Goal: Obtain resource: Download file/media

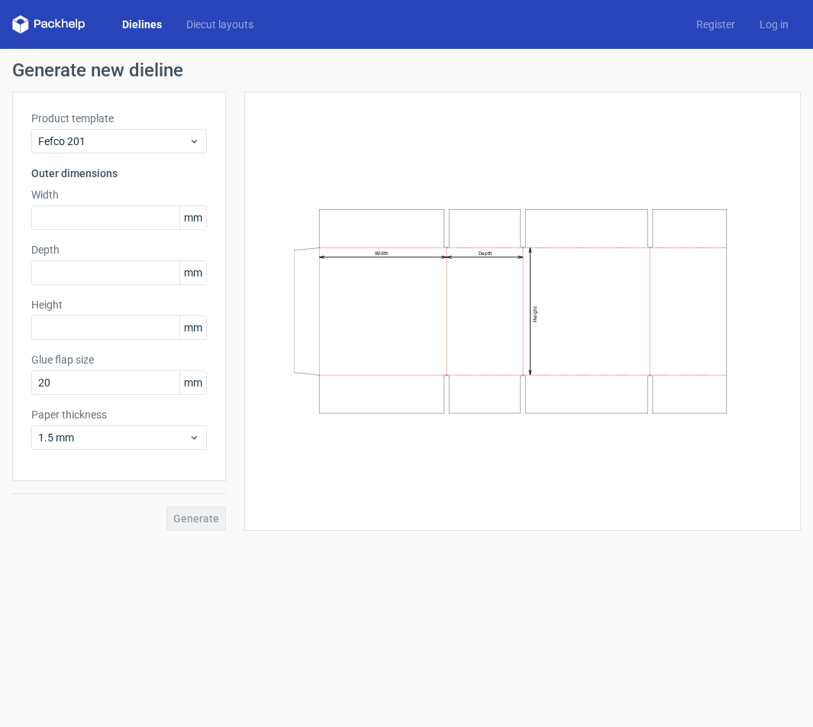
click at [140, 15] on div "Dielines Diecut layouts" at bounding box center [139, 24] width 254 height 18
click at [144, 24] on link "Dielines" at bounding box center [142, 24] width 64 height 15
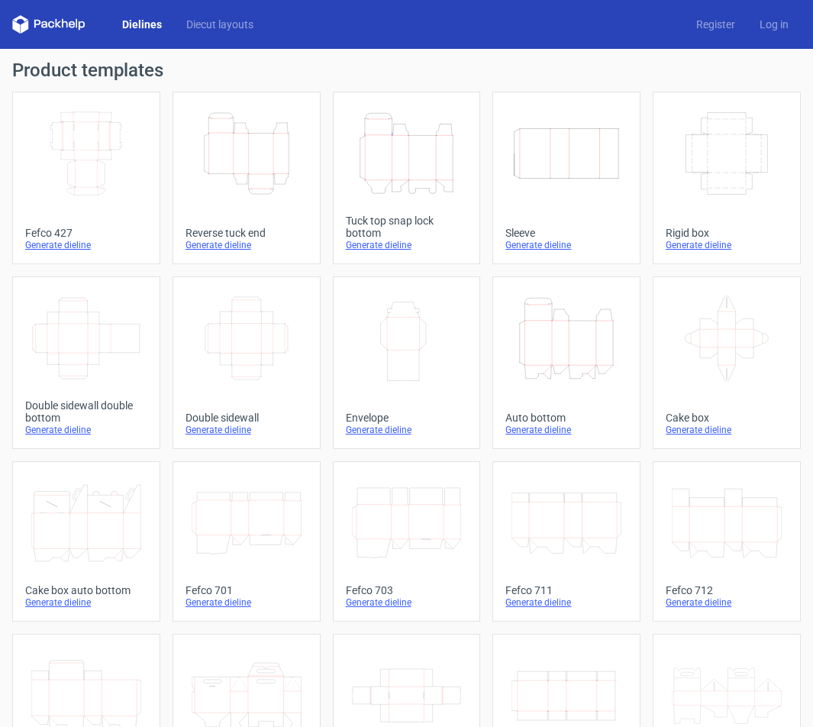
click at [371, 178] on icon "Height Depth Width" at bounding box center [407, 154] width 110 height 86
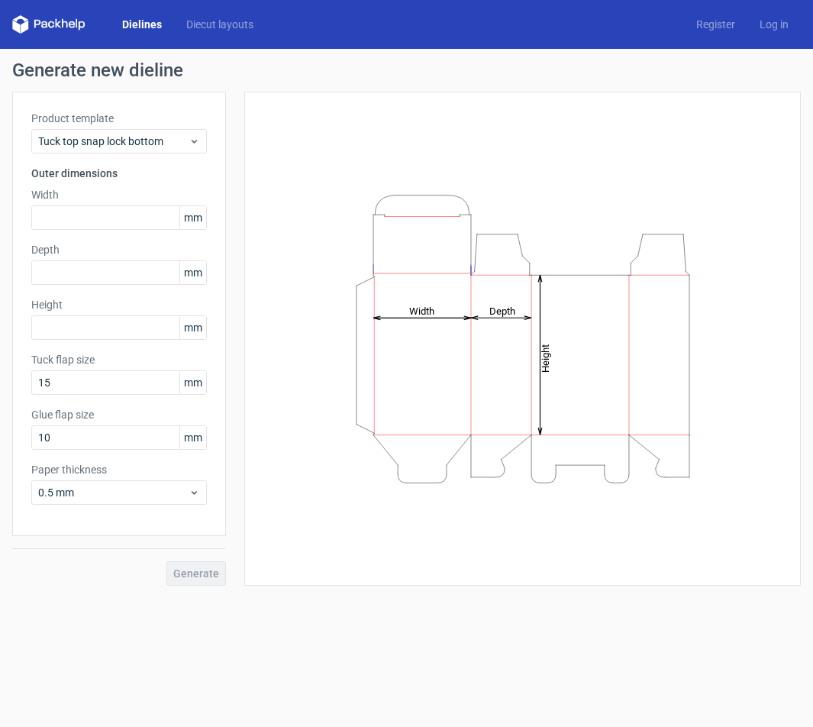
click at [371, 178] on div "Height Depth Width" at bounding box center [522, 339] width 518 height 456
click at [436, 339] on icon "Height Depth Width" at bounding box center [523, 338] width 458 height 305
click at [121, 209] on input "text" at bounding box center [119, 217] width 176 height 24
click at [99, 219] on input "text" at bounding box center [119, 217] width 176 height 24
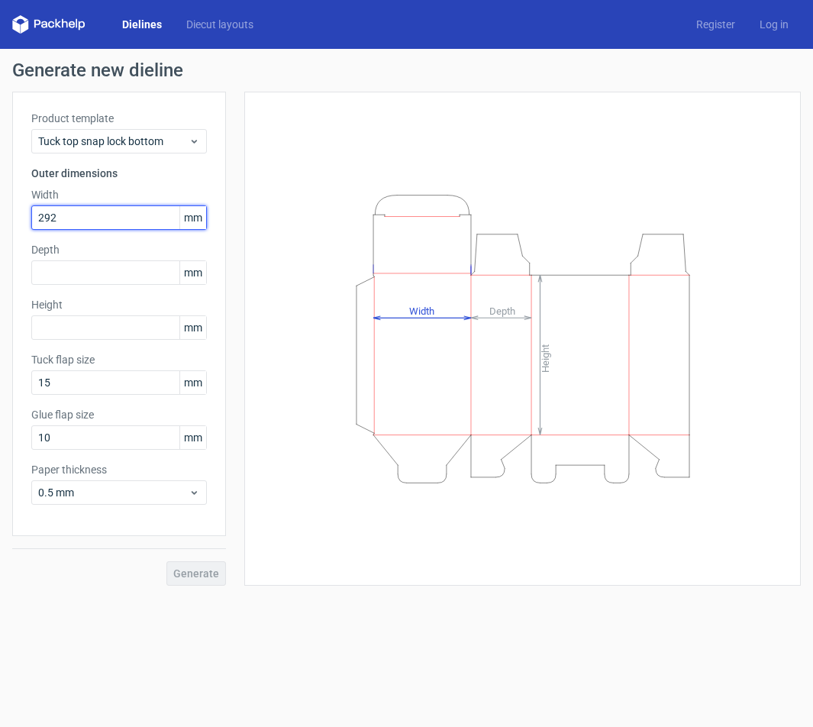
type input "292"
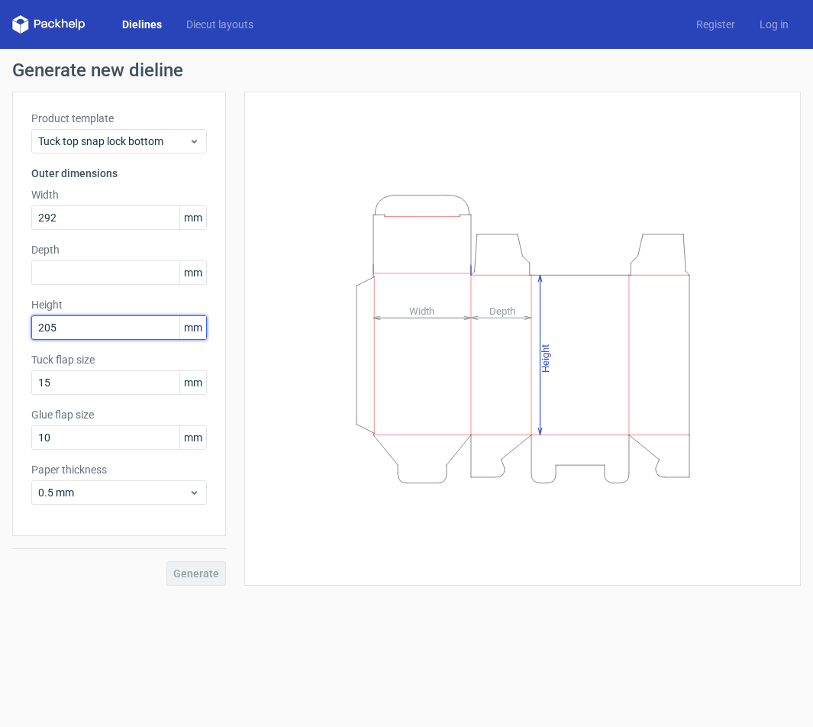
type input "205"
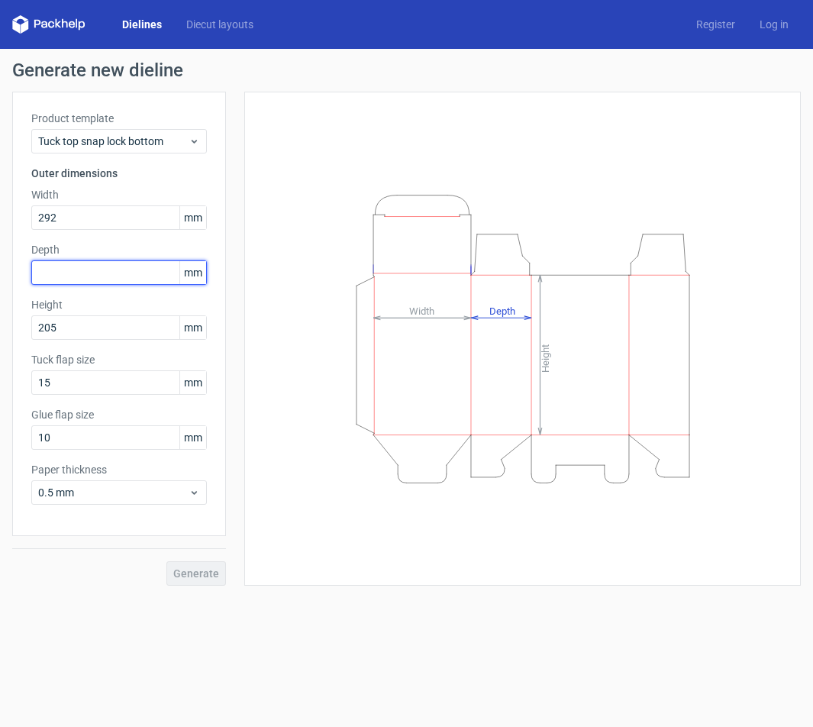
click at [111, 270] on input "text" at bounding box center [119, 272] width 176 height 24
type input "150"
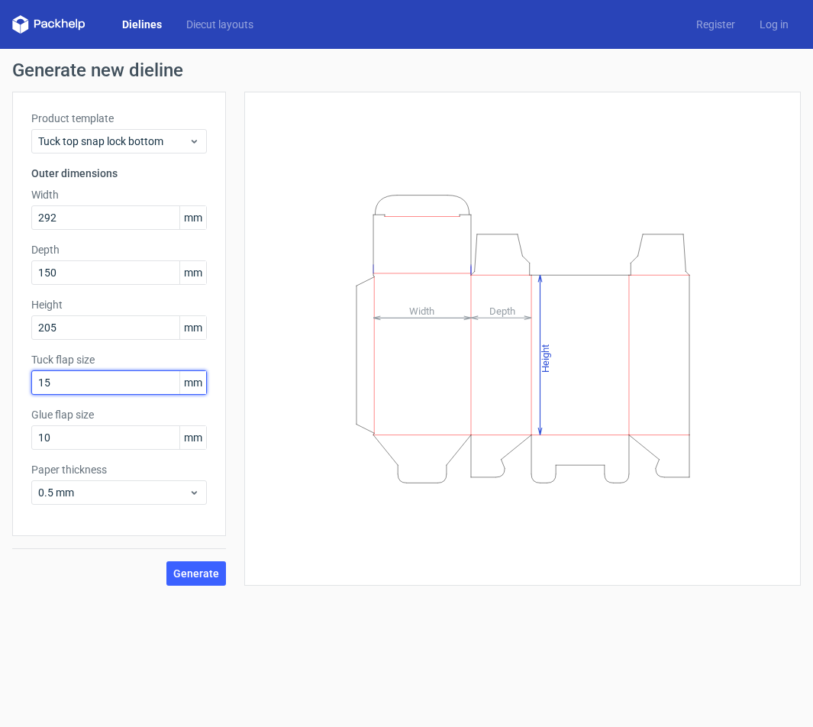
click at [91, 387] on input "15" at bounding box center [119, 382] width 176 height 24
type input "5"
type input "25"
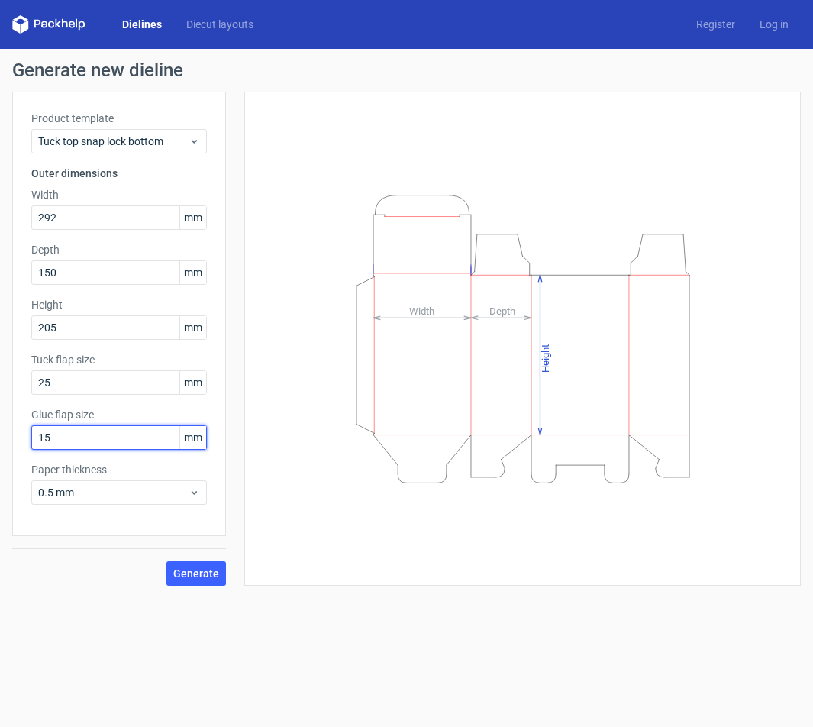
type input "15"
click at [197, 572] on span "Generate" at bounding box center [196, 573] width 46 height 11
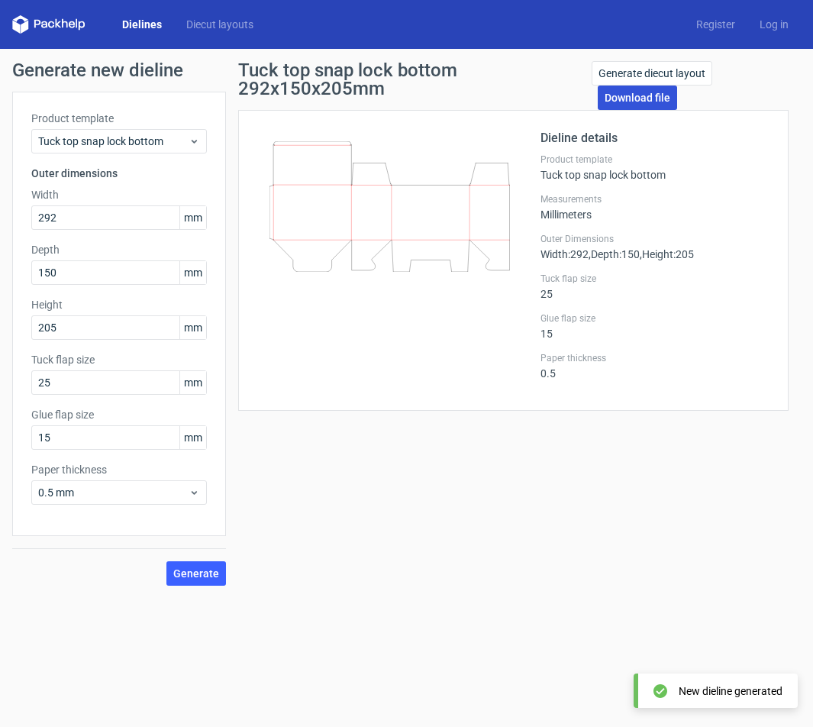
click at [641, 92] on link "Download file" at bounding box center [637, 98] width 79 height 24
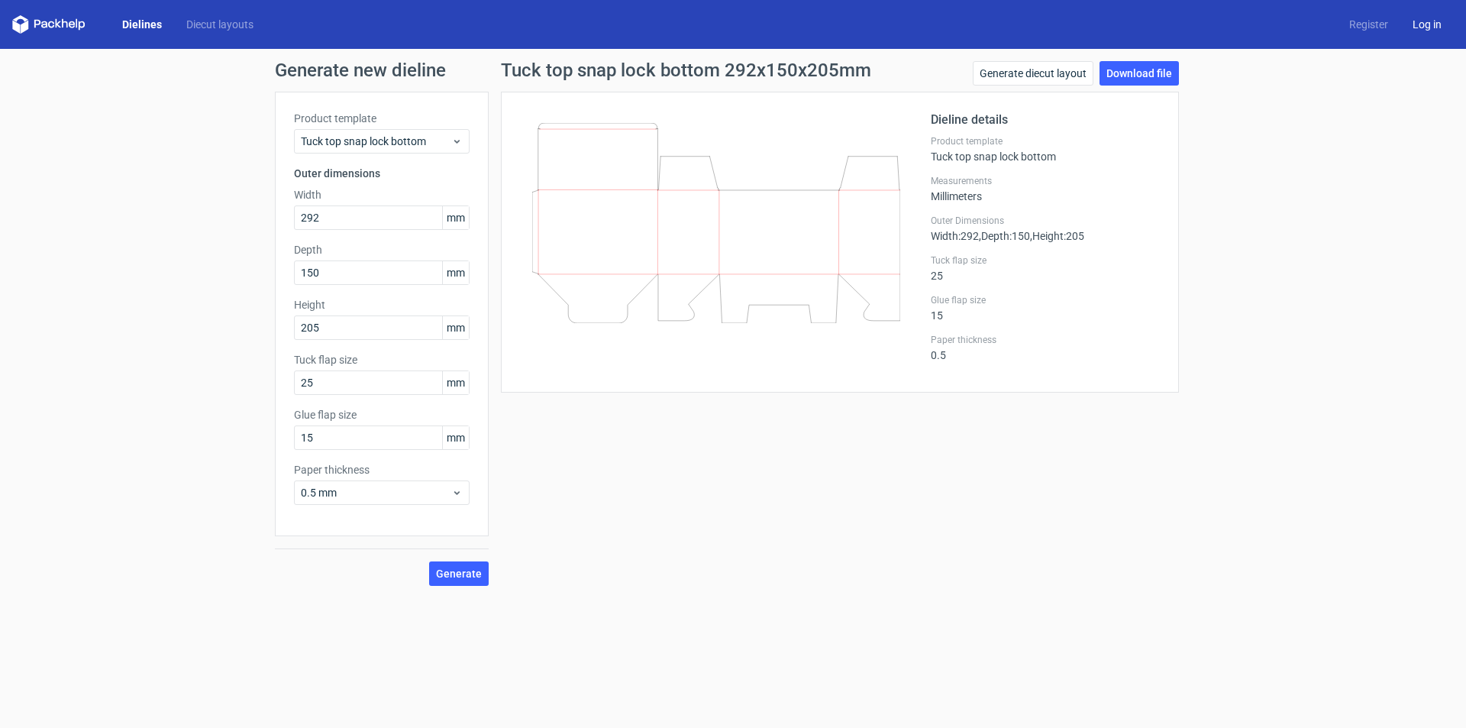
click at [1424, 26] on link "Log in" at bounding box center [1426, 24] width 53 height 15
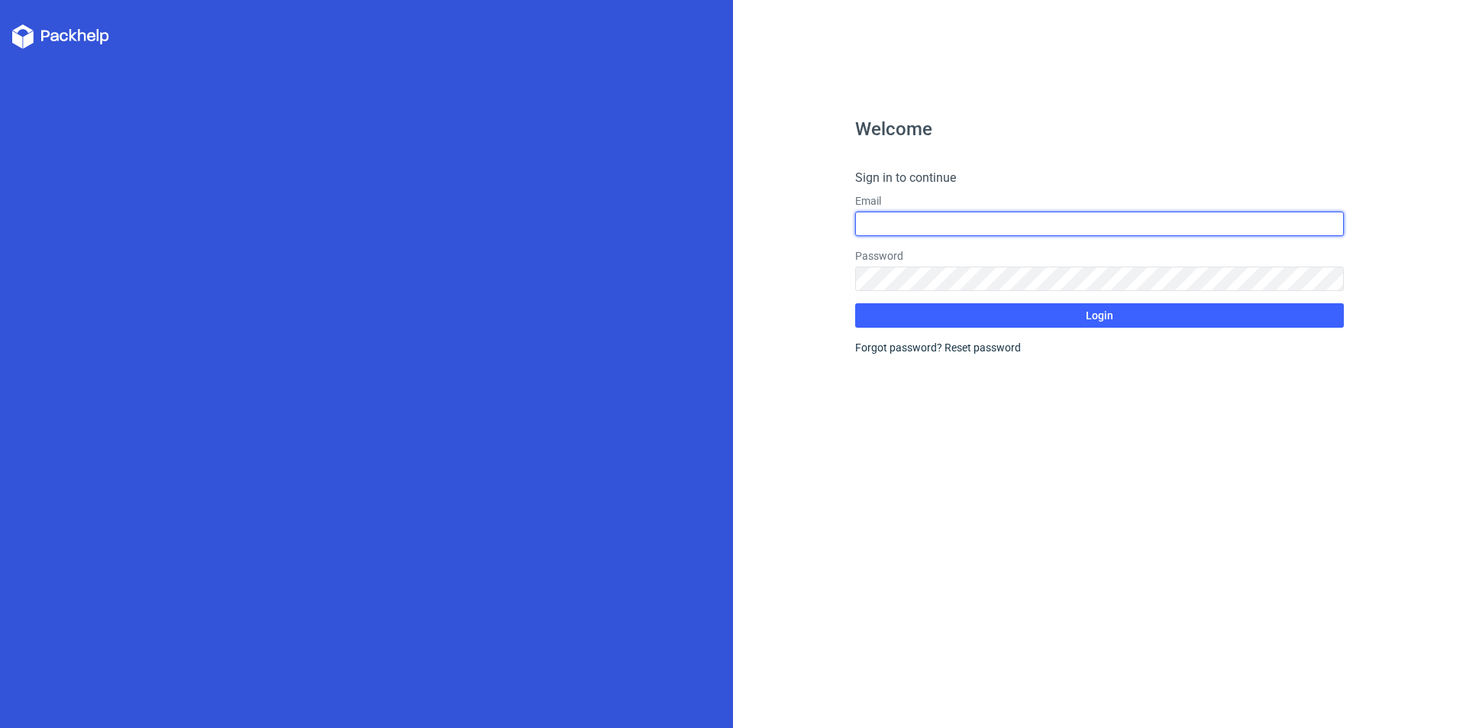
click at [926, 222] on input "text" at bounding box center [1099, 224] width 489 height 24
type input "[EMAIL_ADDRESS][DOMAIN_NAME]"
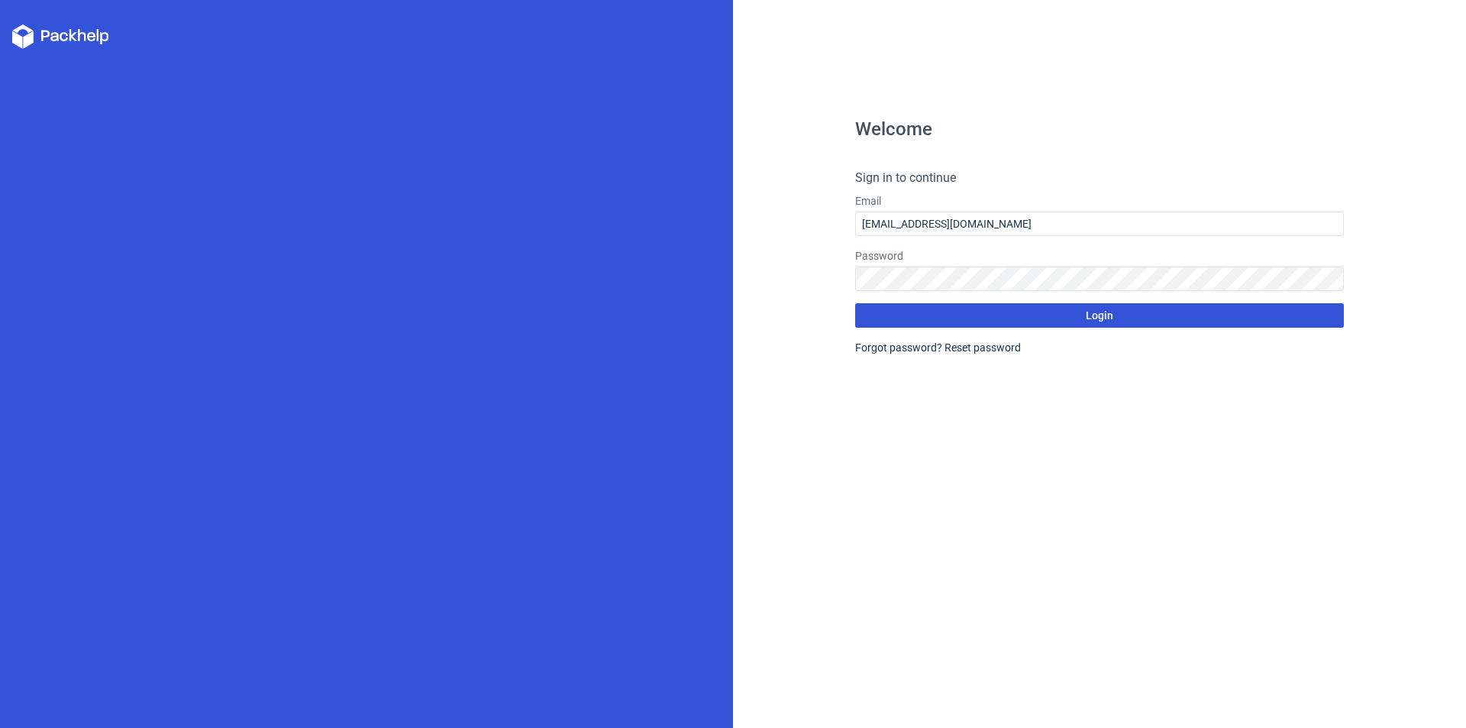
click at [1098, 311] on span "Login" at bounding box center [1099, 315] width 27 height 11
click at [1103, 314] on span "Login" at bounding box center [1099, 315] width 27 height 11
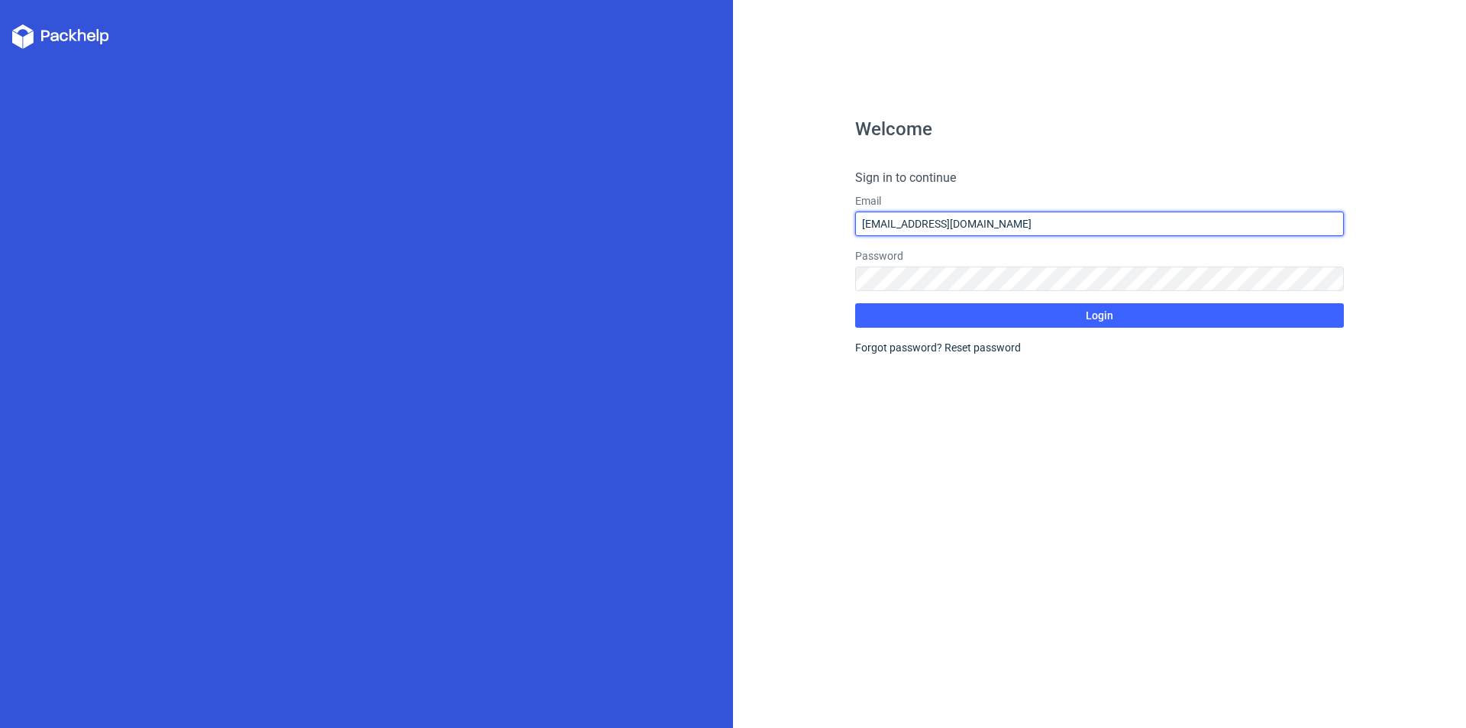
click at [995, 219] on input "[EMAIL_ADDRESS][DOMAIN_NAME]" at bounding box center [1099, 224] width 489 height 24
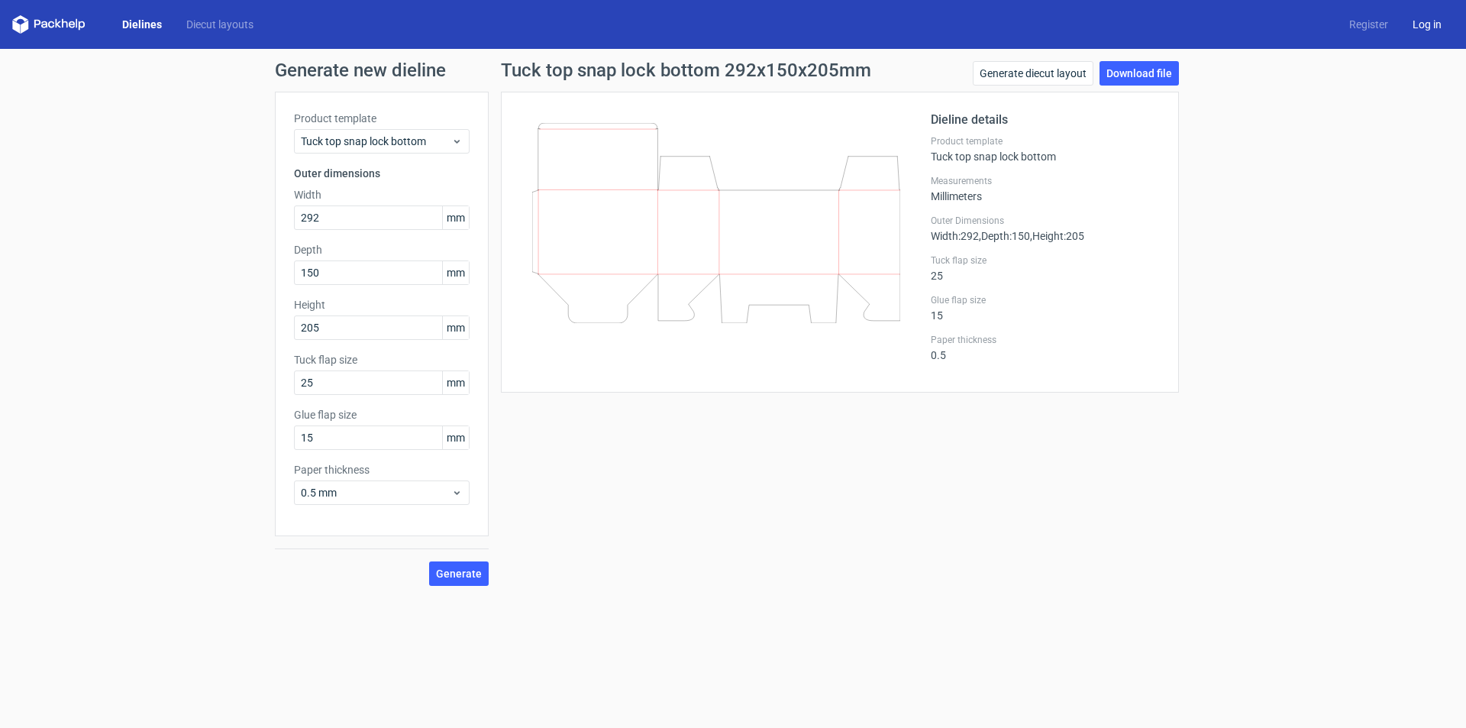
click at [1414, 24] on link "Log in" at bounding box center [1426, 24] width 53 height 15
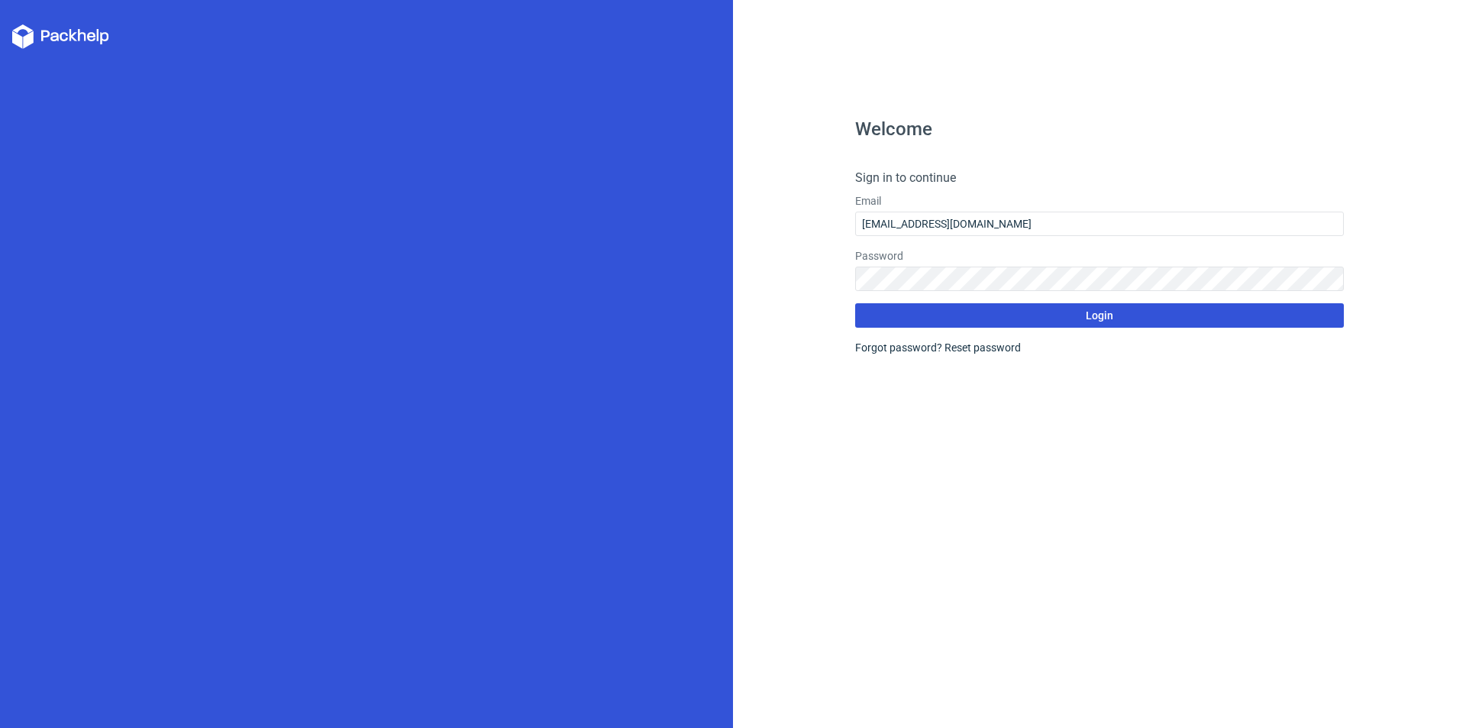
click at [1101, 315] on span "Login" at bounding box center [1099, 315] width 27 height 11
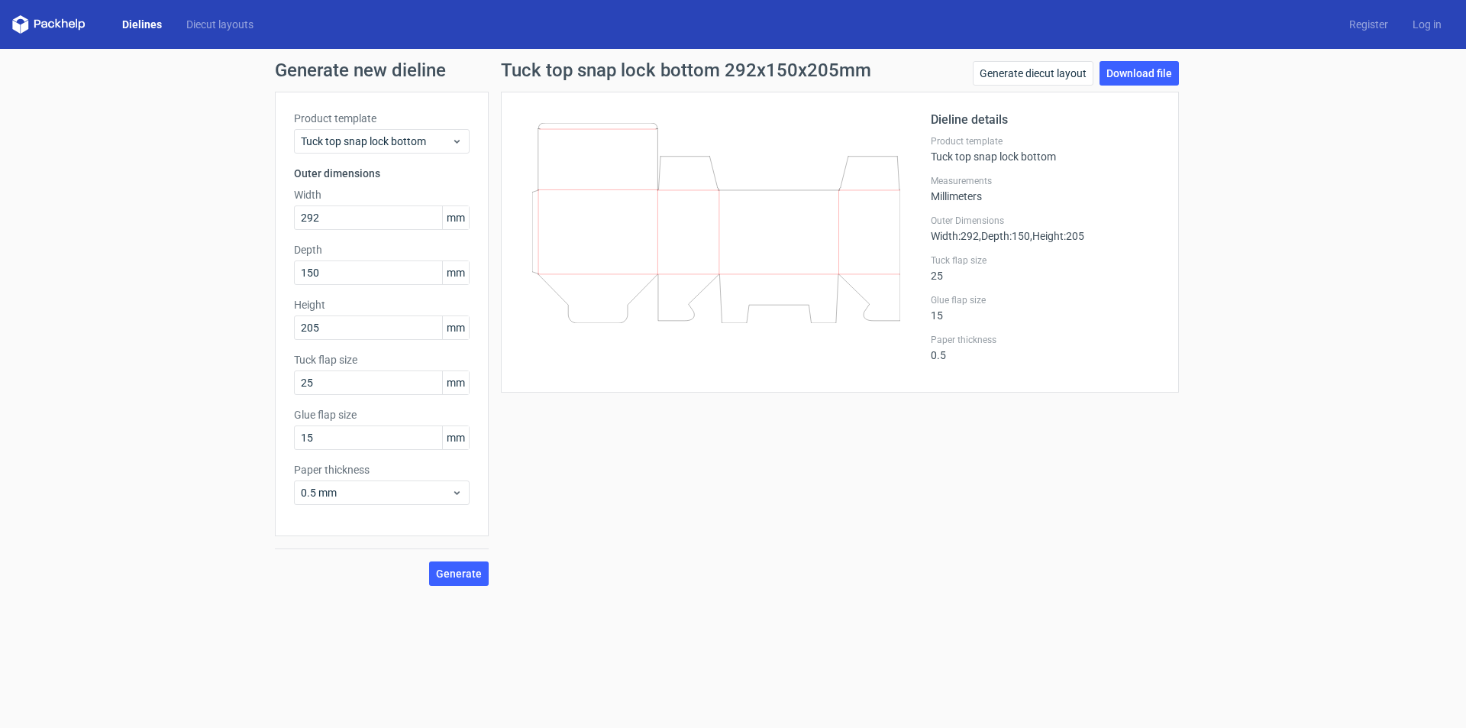
click at [1144, 164] on div "Dieline details Product template Tuck top snap lock bottom Measurements Millime…" at bounding box center [1045, 242] width 229 height 263
click at [1365, 21] on link "Register" at bounding box center [1368, 24] width 63 height 15
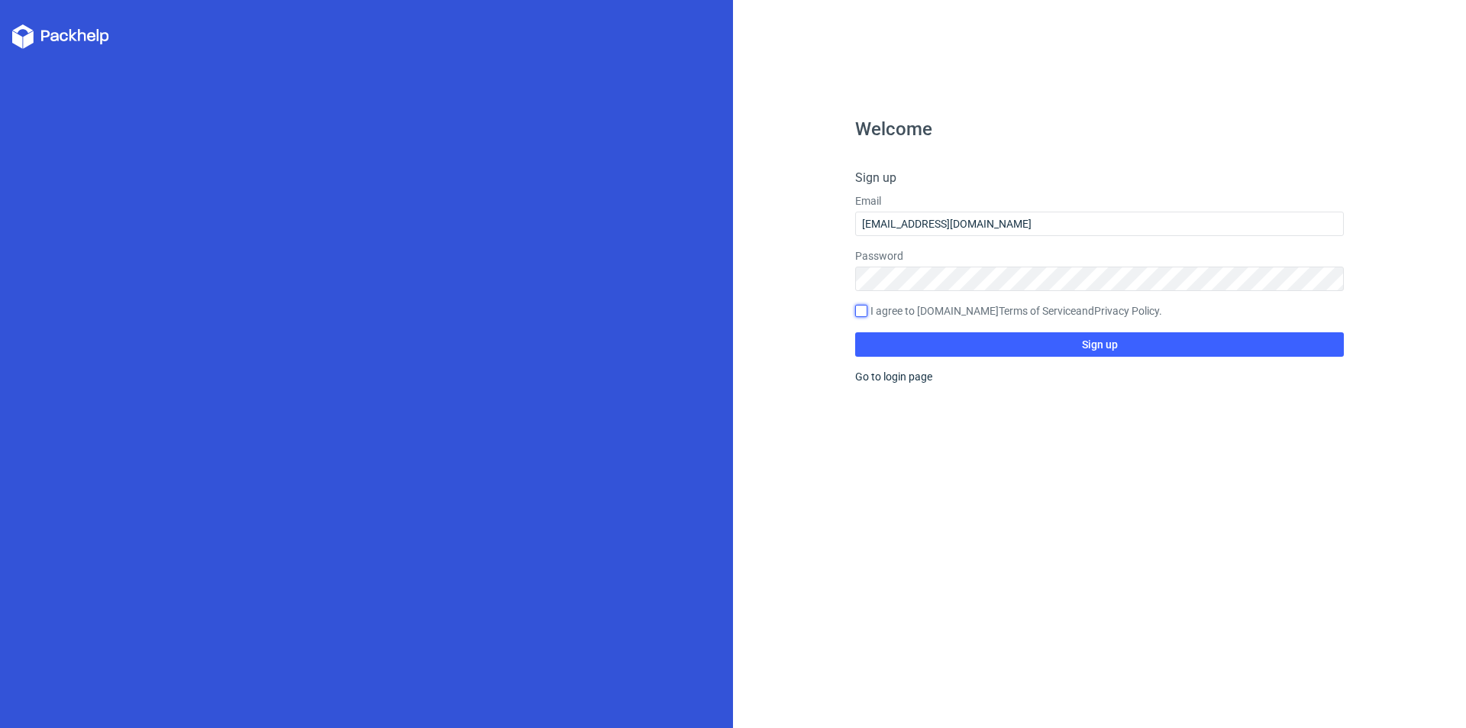
click at [860, 312] on input "I agree to Packhelp.com Terms of Service and Privacy Policy ." at bounding box center [861, 311] width 12 height 12
checkbox input "true"
click at [790, 256] on div "Welcome Sign up Email transdesign1@gmail.com Password I agree to Packhelp.com T…" at bounding box center [1099, 364] width 733 height 728
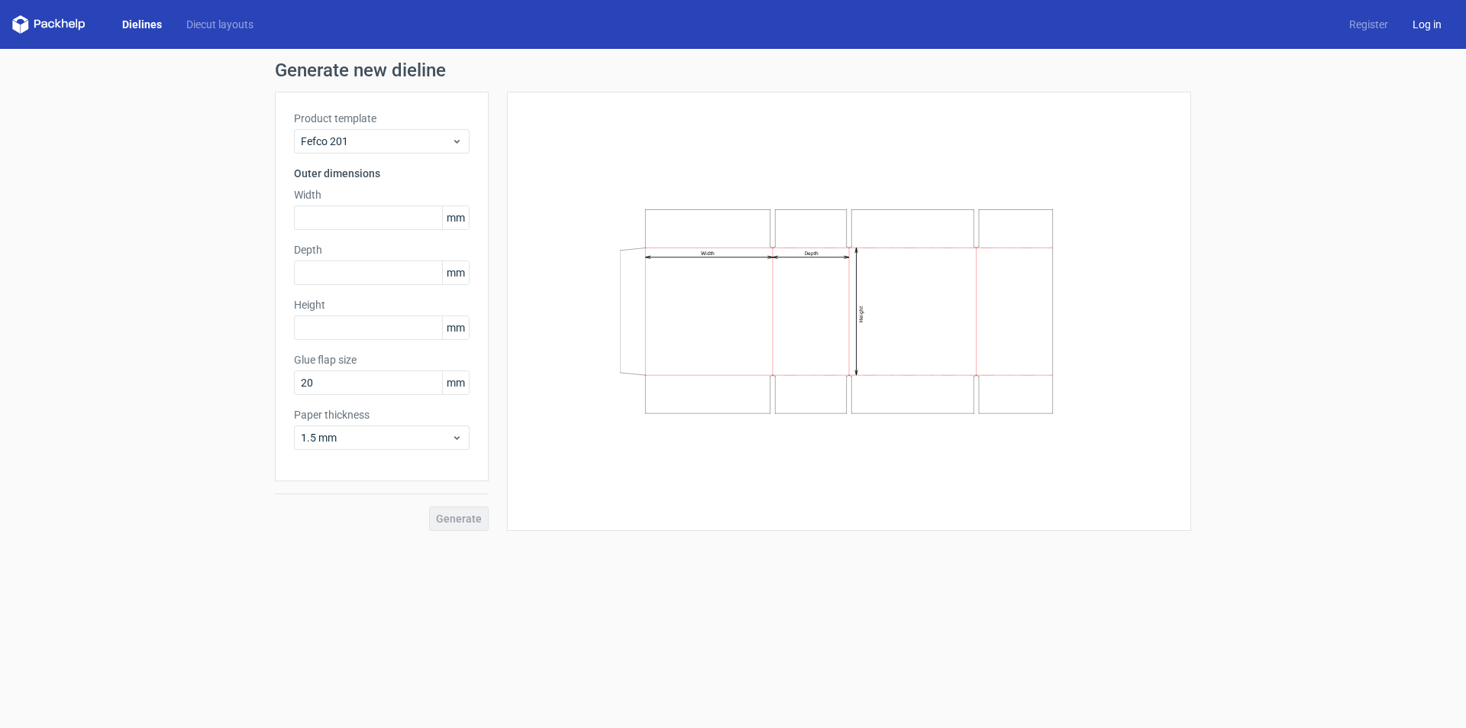
click at [1425, 22] on link "Log in" at bounding box center [1426, 24] width 53 height 15
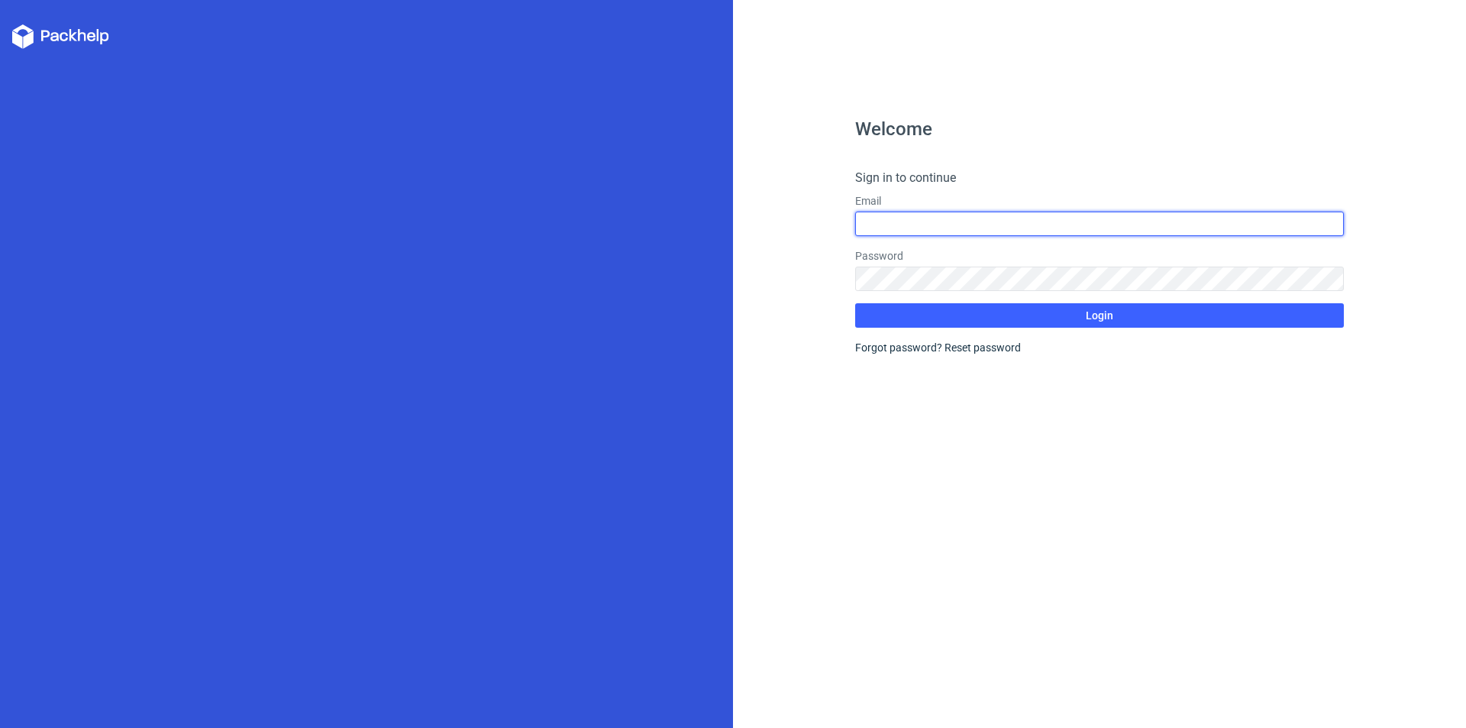
type input "[EMAIL_ADDRESS][DOMAIN_NAME]"
click at [1000, 221] on input "[EMAIL_ADDRESS][DOMAIN_NAME]" at bounding box center [1099, 224] width 489 height 24
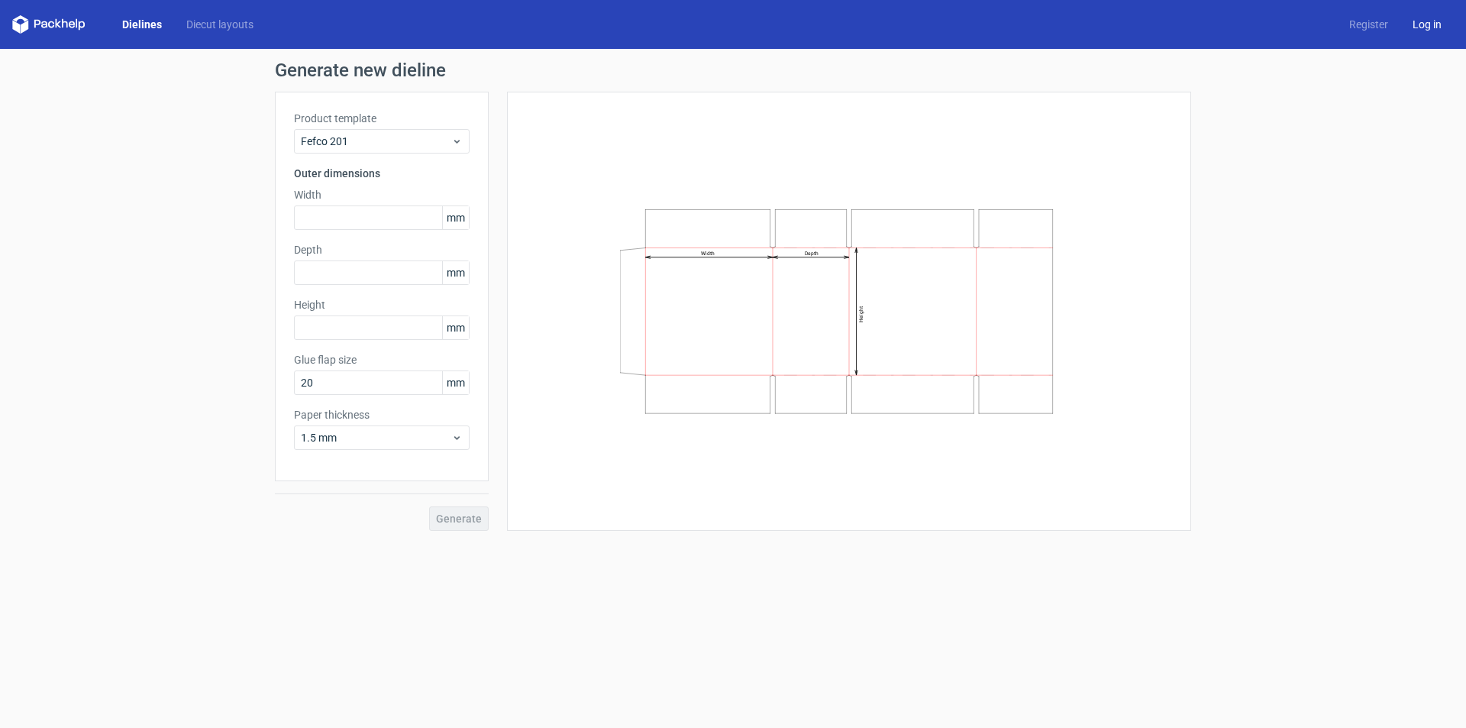
click at [1417, 23] on link "Log in" at bounding box center [1426, 24] width 53 height 15
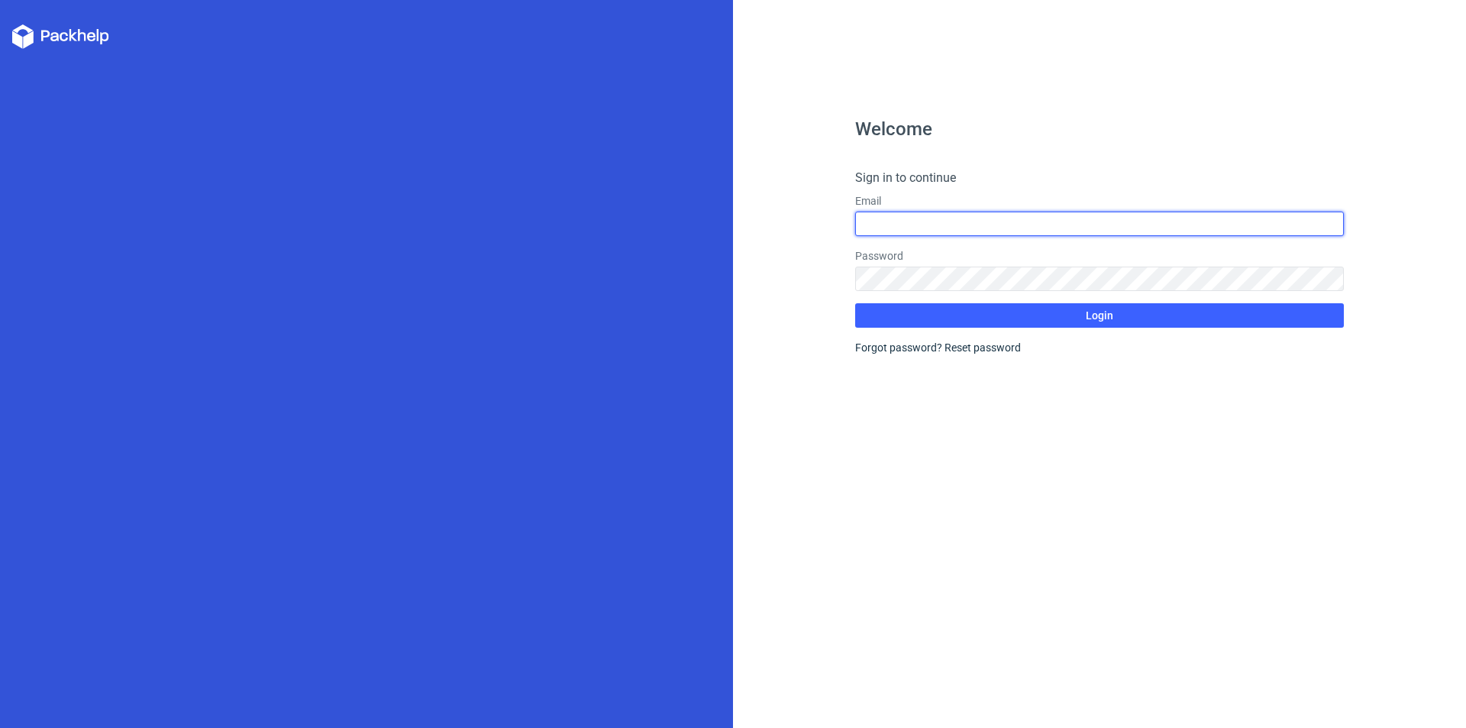
type input "[EMAIL_ADDRESS][DOMAIN_NAME]"
click at [1000, 232] on input "[EMAIL_ADDRESS][DOMAIN_NAME]" at bounding box center [1099, 224] width 489 height 24
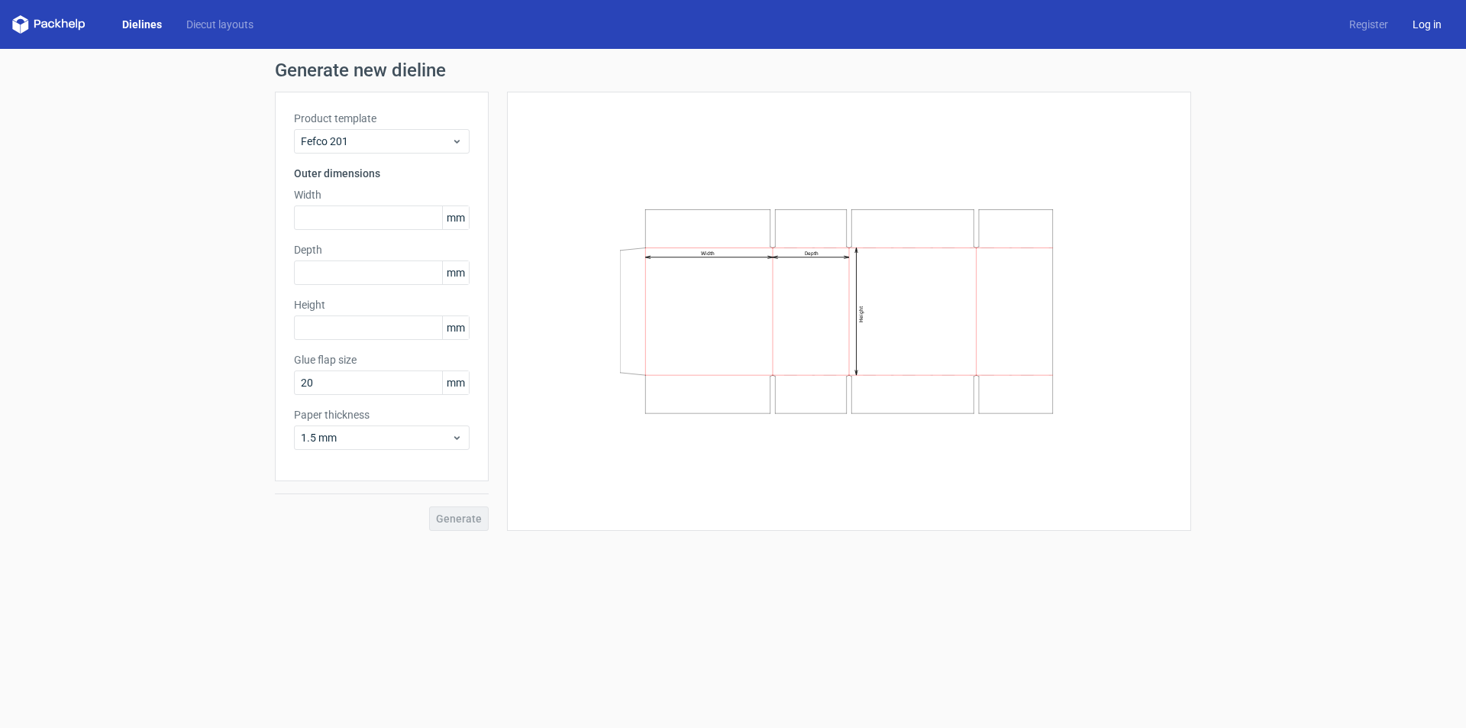
click at [1424, 21] on link "Log in" at bounding box center [1426, 24] width 53 height 15
click at [186, 21] on link "Diecut layouts" at bounding box center [220, 24] width 92 height 15
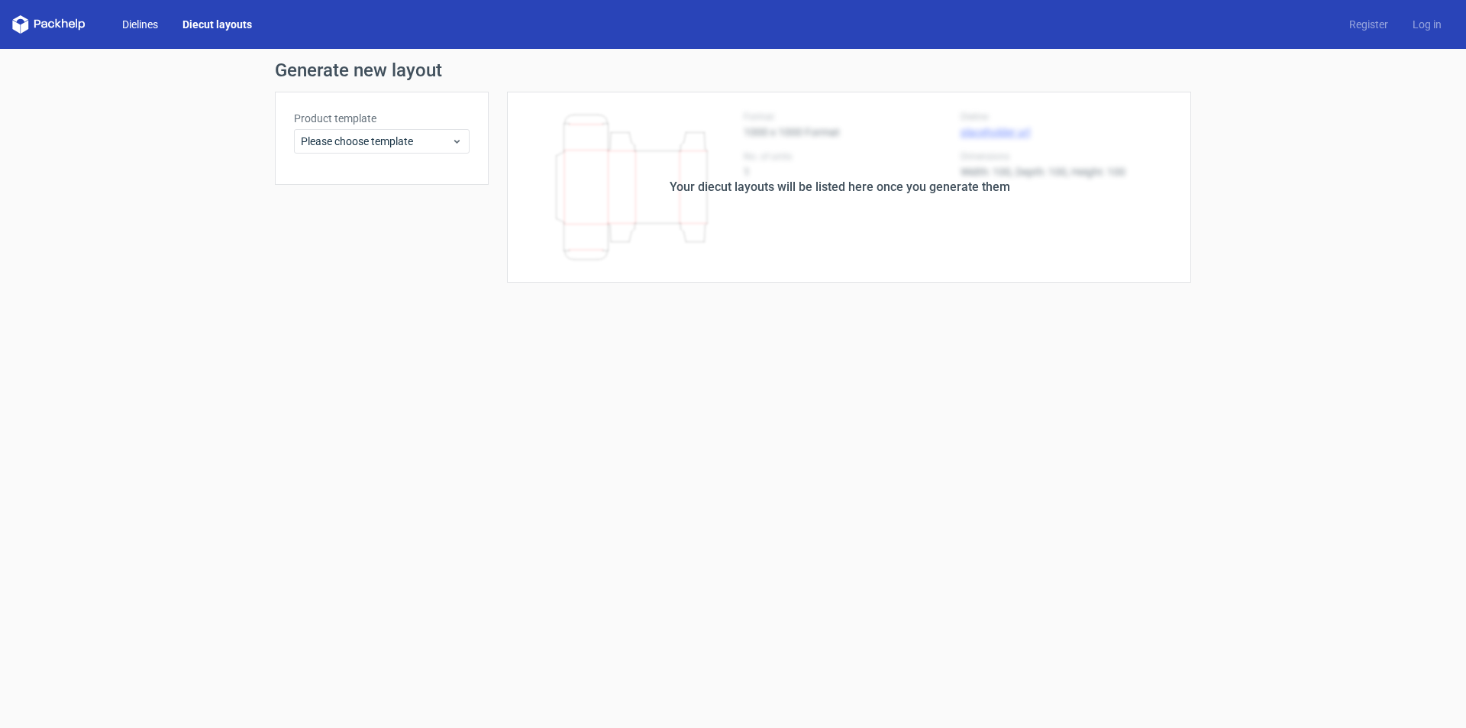
click at [150, 22] on link "Dielines" at bounding box center [140, 24] width 60 height 15
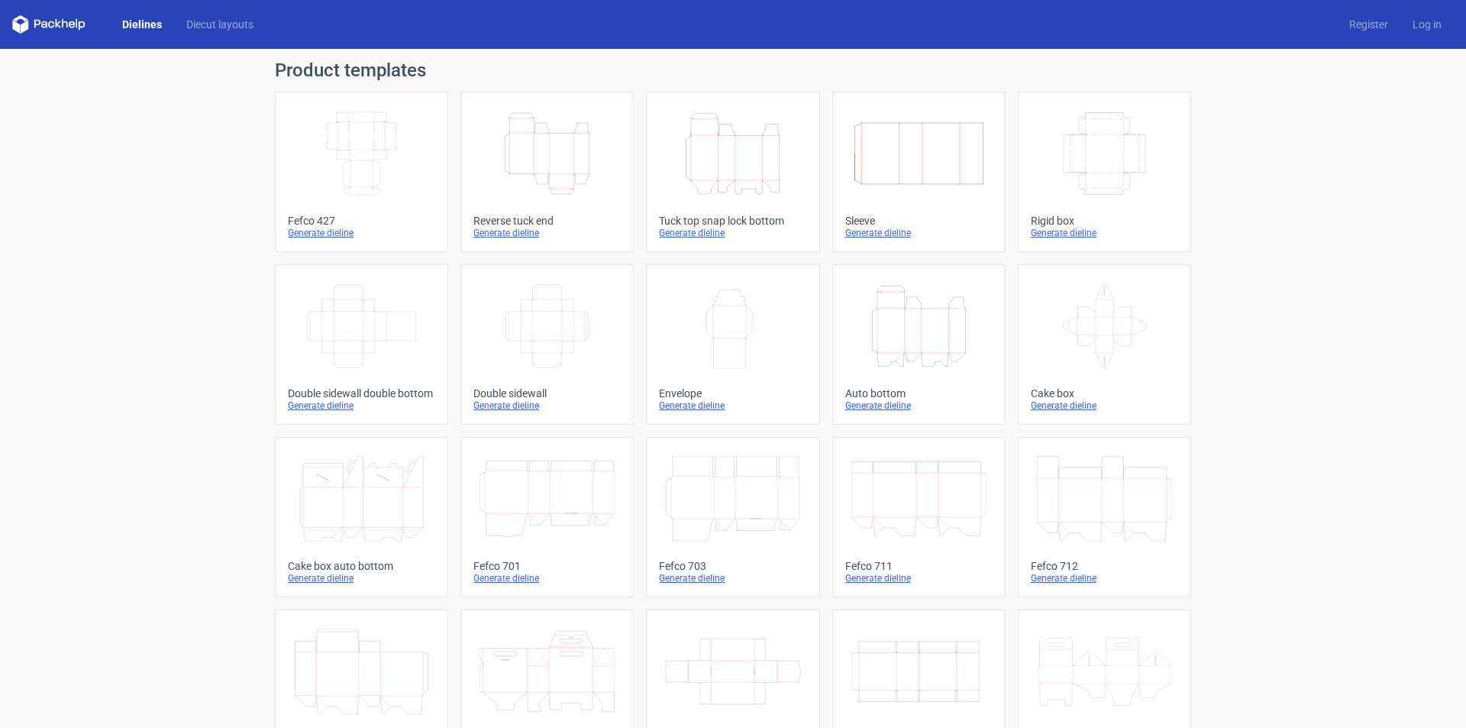
click at [154, 28] on link "Dielines" at bounding box center [142, 24] width 64 height 15
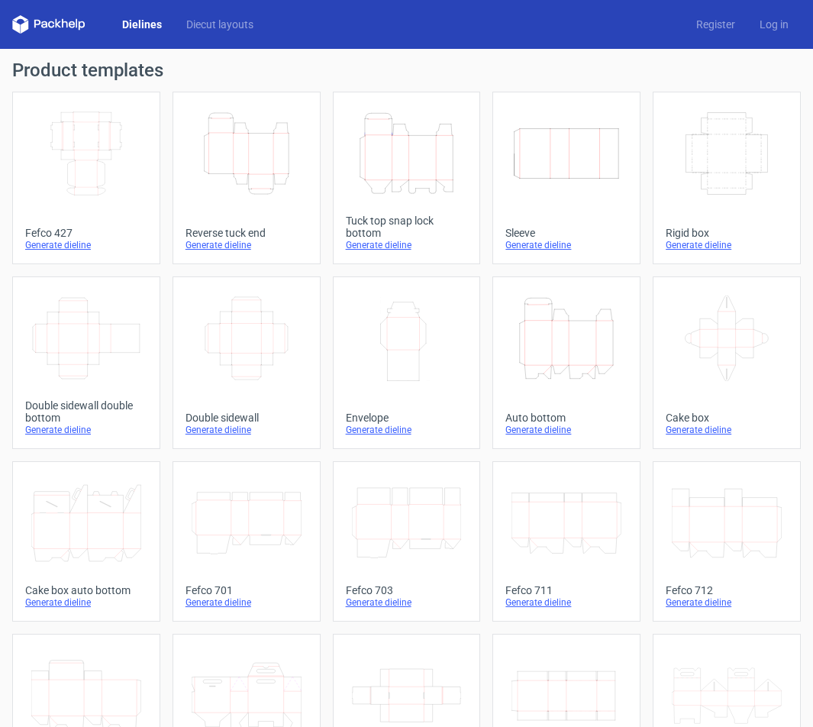
click at [316, 174] on div "Width Depth Height Fefco 427 Generate dieline Height Depth Width Reverse tuck e…" at bounding box center [406, 529] width 789 height 875
click at [133, 23] on link "Dielines" at bounding box center [142, 24] width 64 height 15
click at [415, 179] on icon "Height Depth Width" at bounding box center [407, 154] width 110 height 86
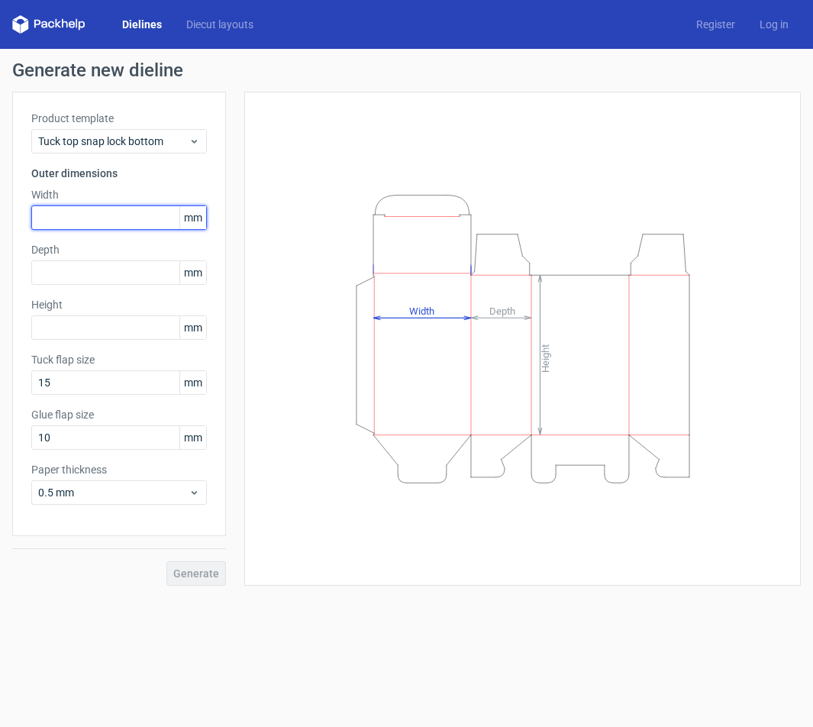
click at [107, 220] on input "text" at bounding box center [119, 217] width 176 height 24
type input "292"
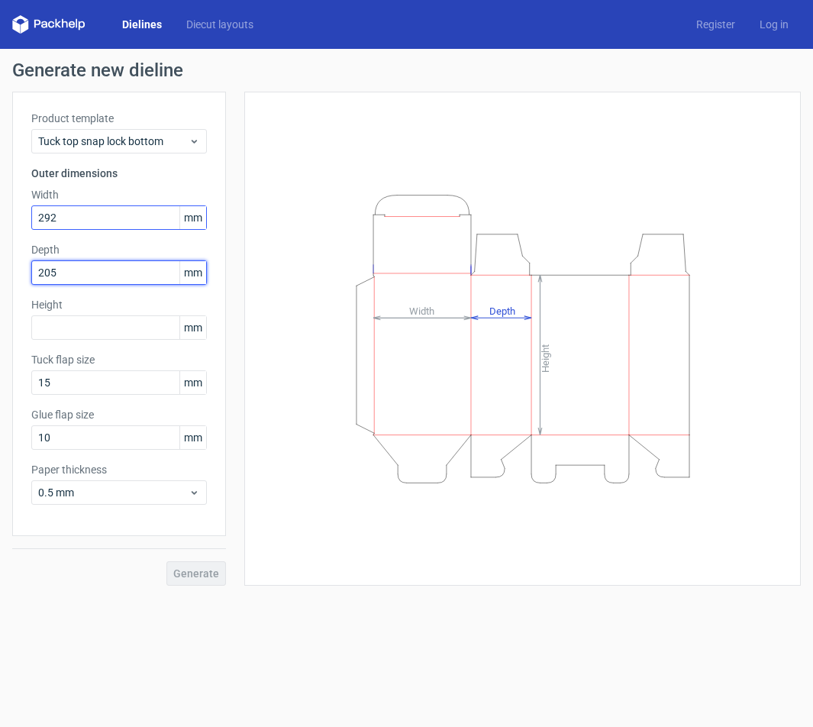
type input "205"
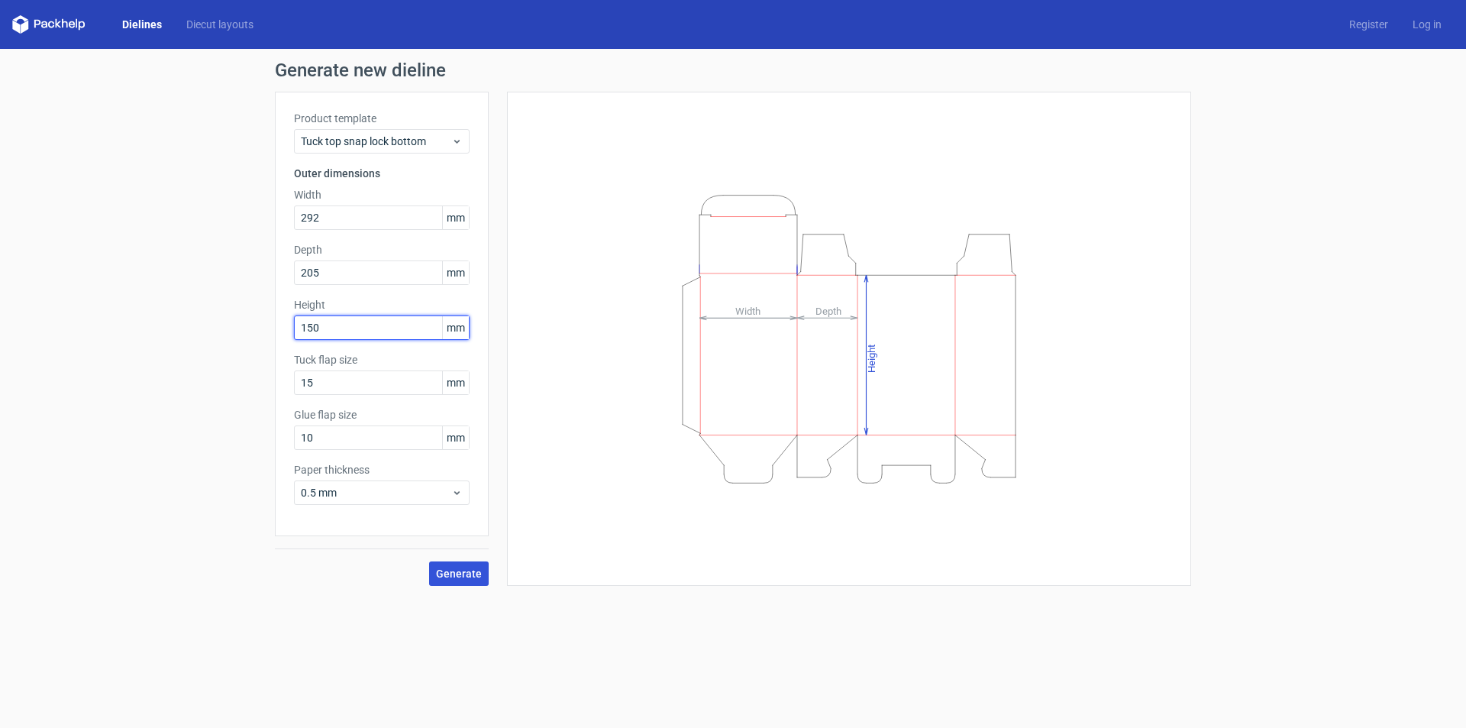
type input "150"
click at [468, 569] on span "Generate" at bounding box center [459, 573] width 46 height 11
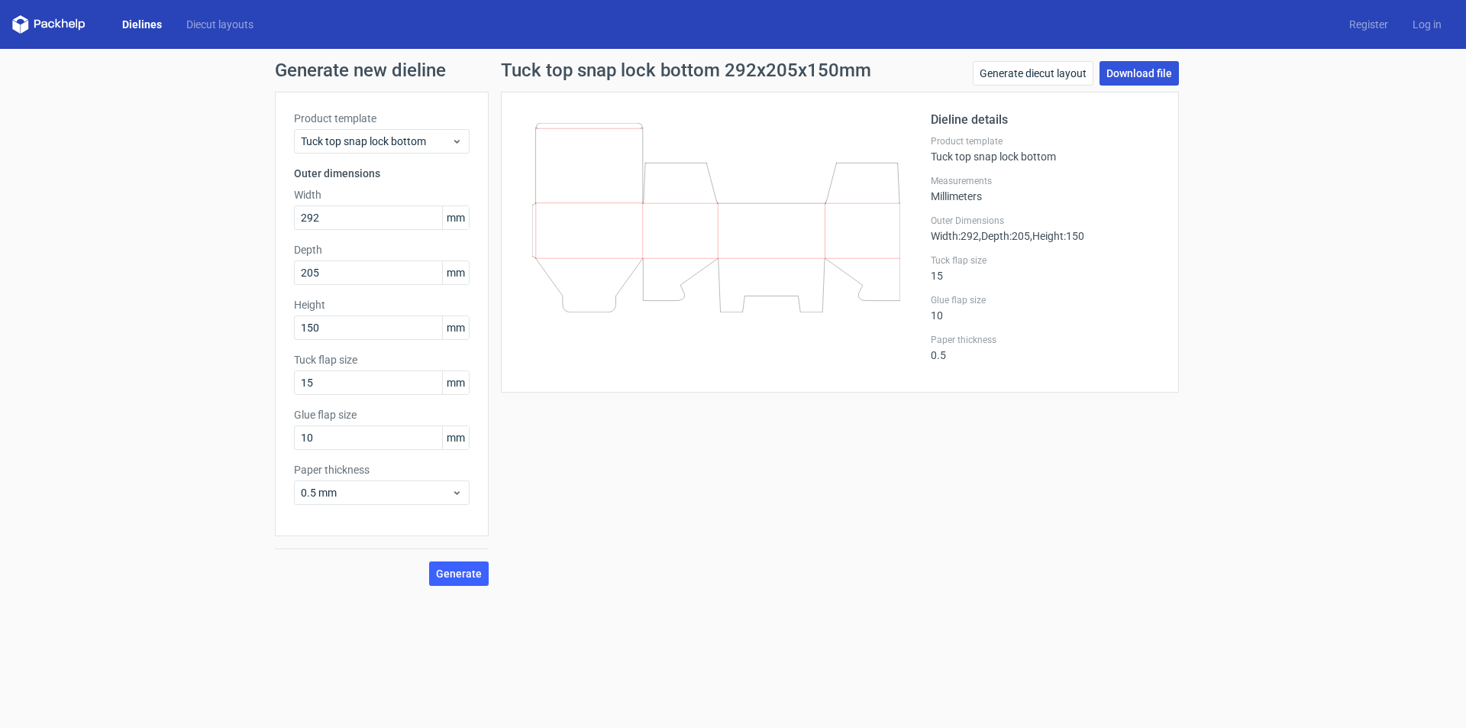
click at [1154, 74] on link "Download file" at bounding box center [1139, 73] width 79 height 24
click at [739, 267] on icon at bounding box center [716, 217] width 368 height 189
click at [1367, 23] on link "Register" at bounding box center [1368, 24] width 63 height 15
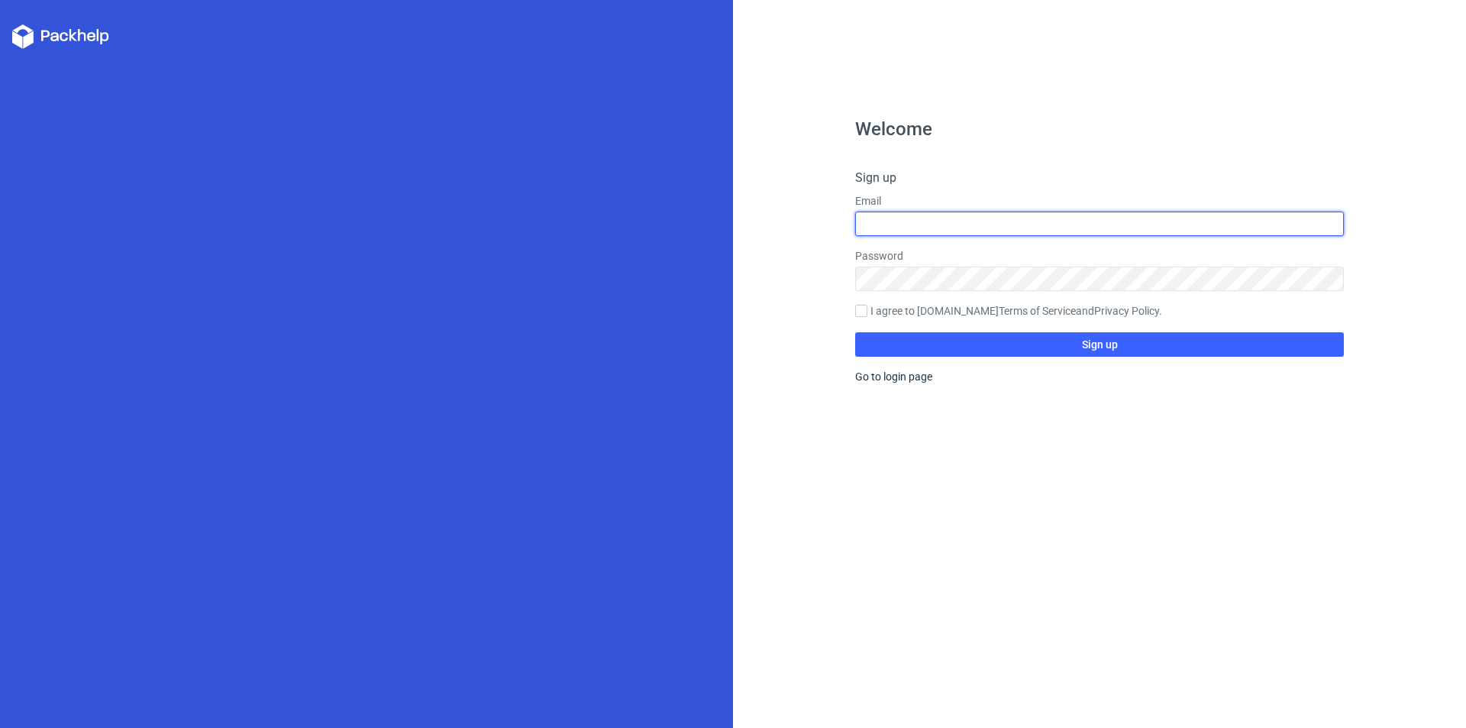
click at [949, 224] on input "text" at bounding box center [1099, 224] width 489 height 24
type input "[EMAIL_ADDRESS][DOMAIN_NAME]"
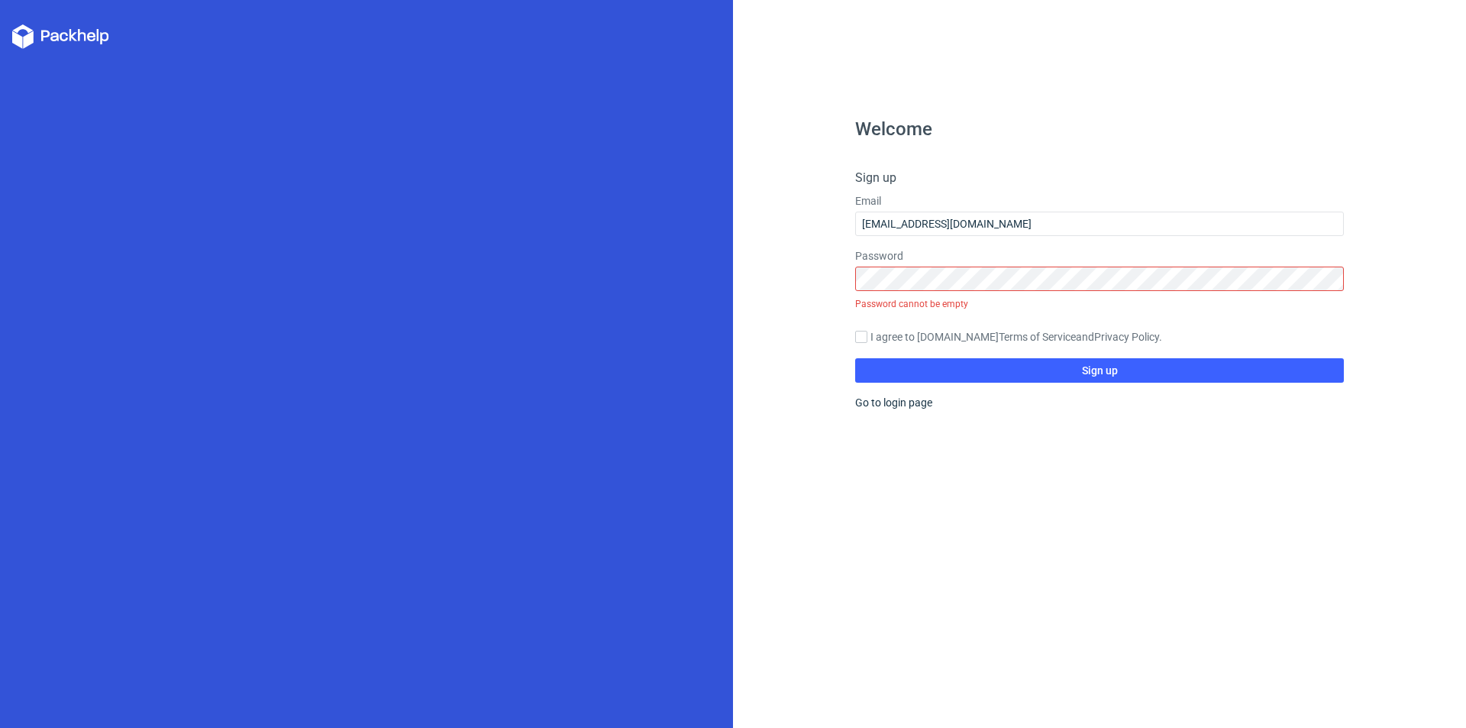
click at [878, 201] on label "Email" at bounding box center [1099, 200] width 489 height 15
